Goal: Task Accomplishment & Management: Manage account settings

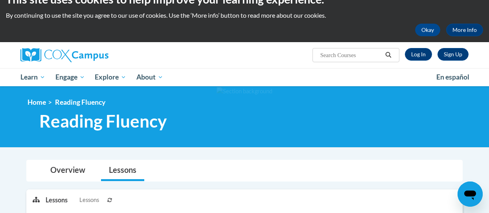
scroll to position [10, 0]
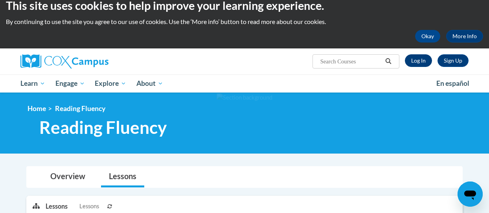
click at [421, 61] on link "Log In" at bounding box center [418, 60] width 27 height 13
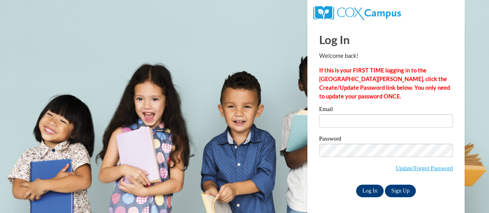
click at [377, 191] on input "Log In" at bounding box center [370, 190] width 28 height 13
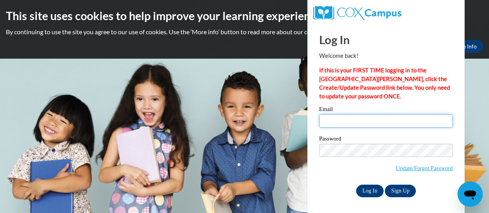
type input "[EMAIL_ADDRESS][PERSON_NAME][DOMAIN_NAME]"
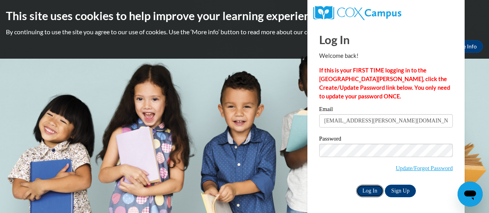
click at [370, 193] on input "Log In" at bounding box center [370, 190] width 28 height 13
click at [371, 190] on input "Log In" at bounding box center [370, 190] width 28 height 13
